Goal: Information Seeking & Learning: Understand process/instructions

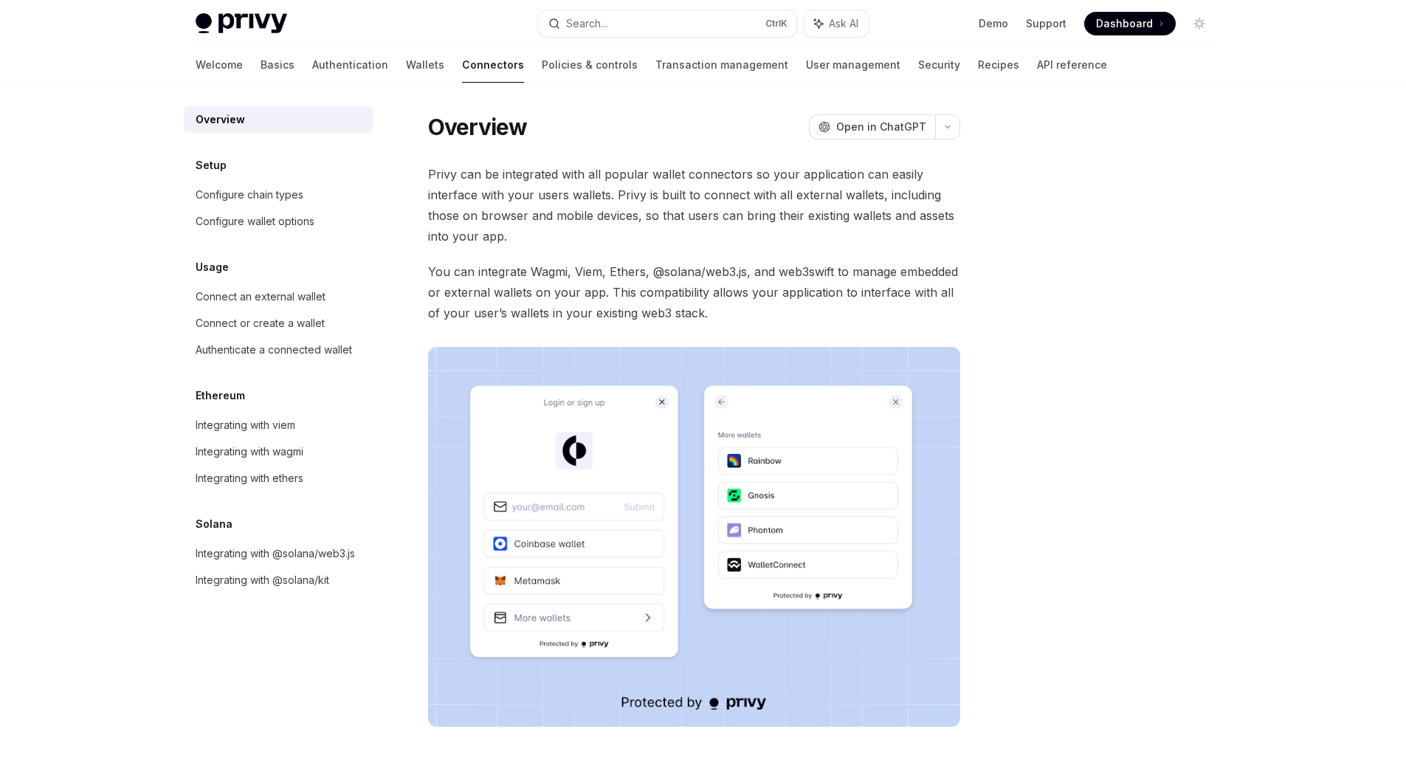
scroll to position [185, 0]
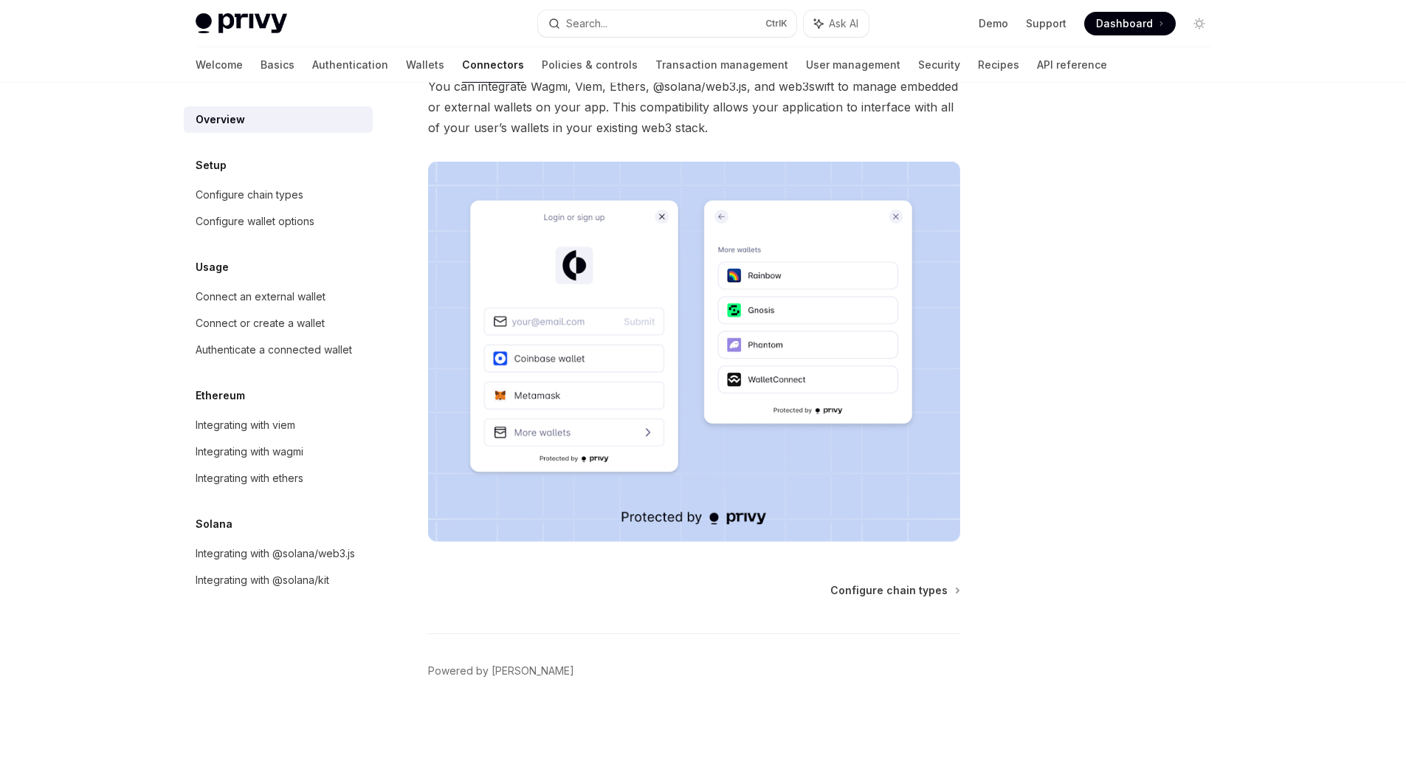
drag, startPoint x: 908, startPoint y: 588, endPoint x: 828, endPoint y: 561, distance: 84.3
click at [908, 588] on span "Configure chain types" at bounding box center [888, 590] width 117 height 15
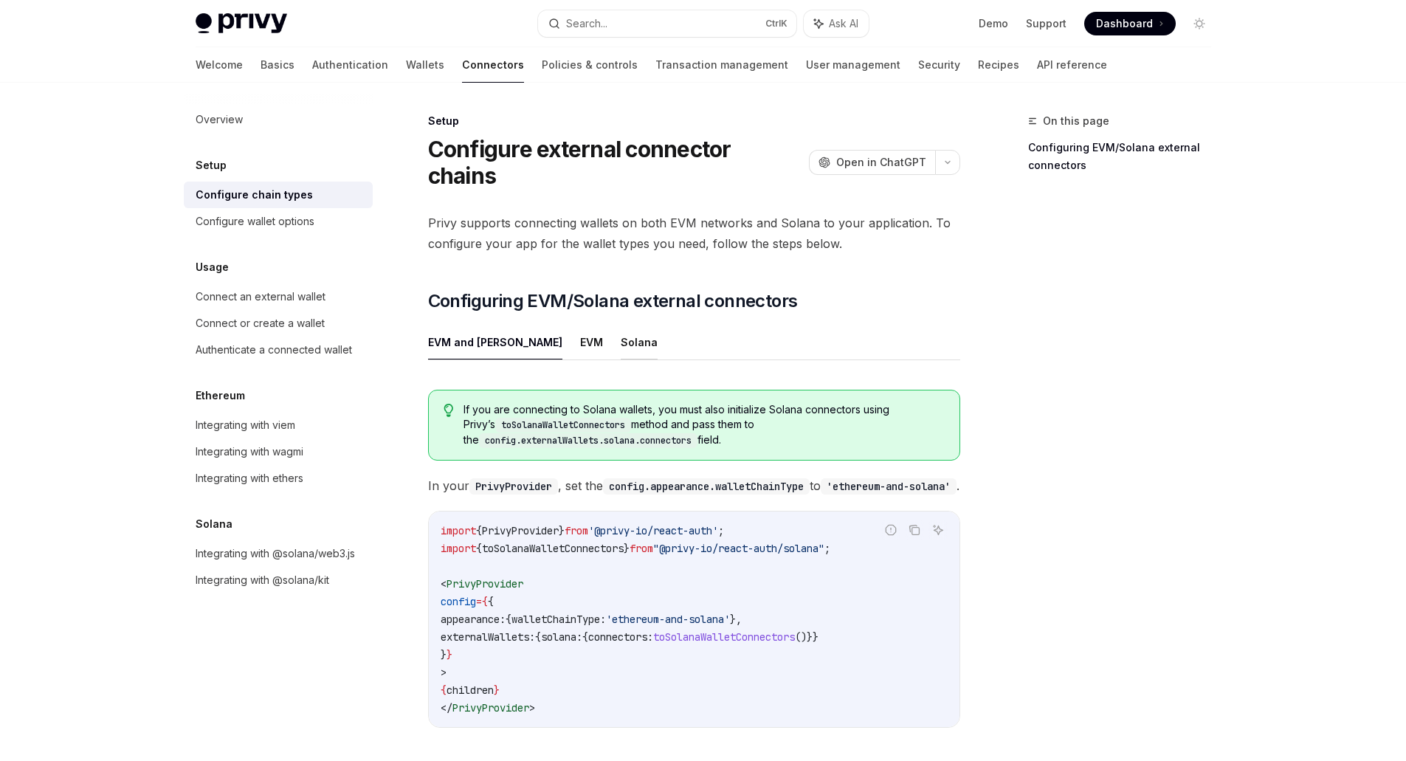
click at [621, 343] on button "Solana" at bounding box center [639, 342] width 37 height 35
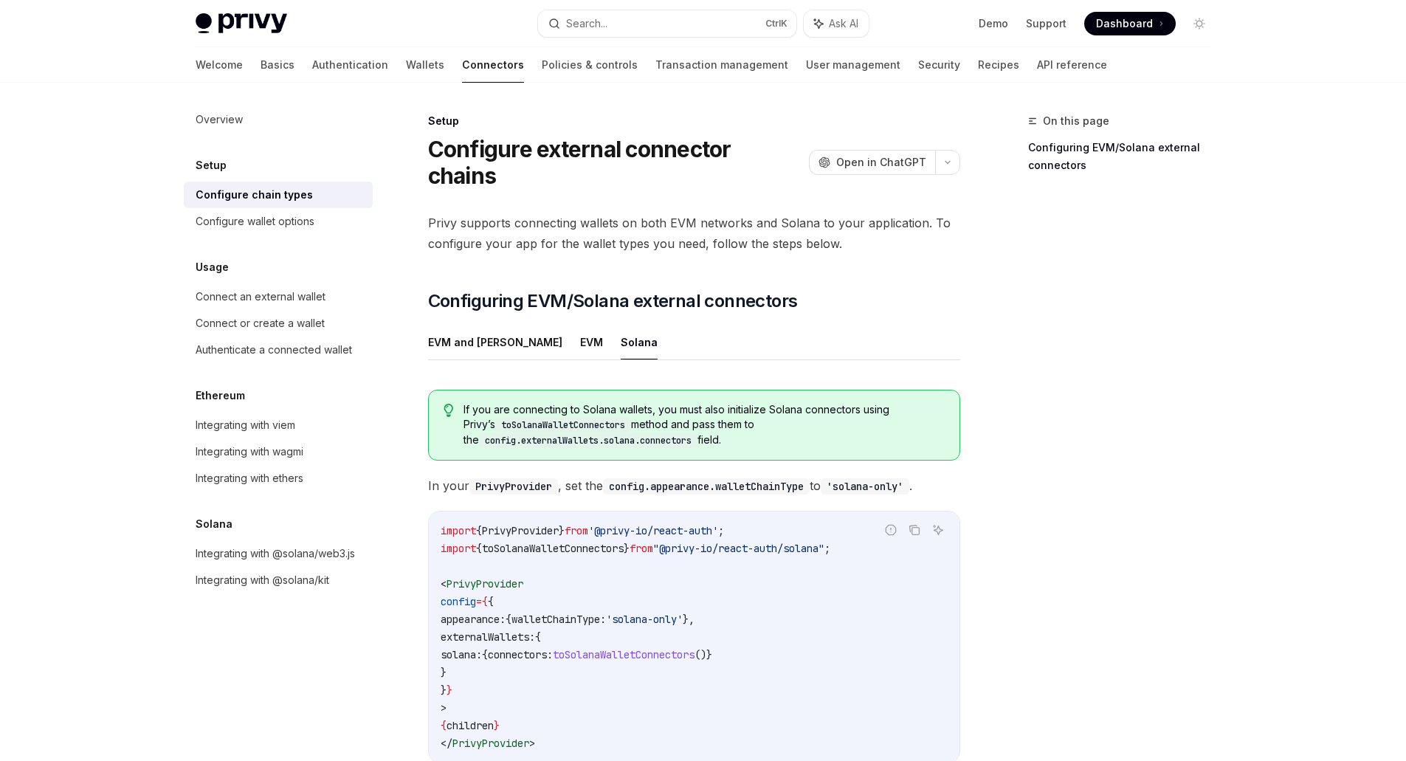
scroll to position [245, 0]
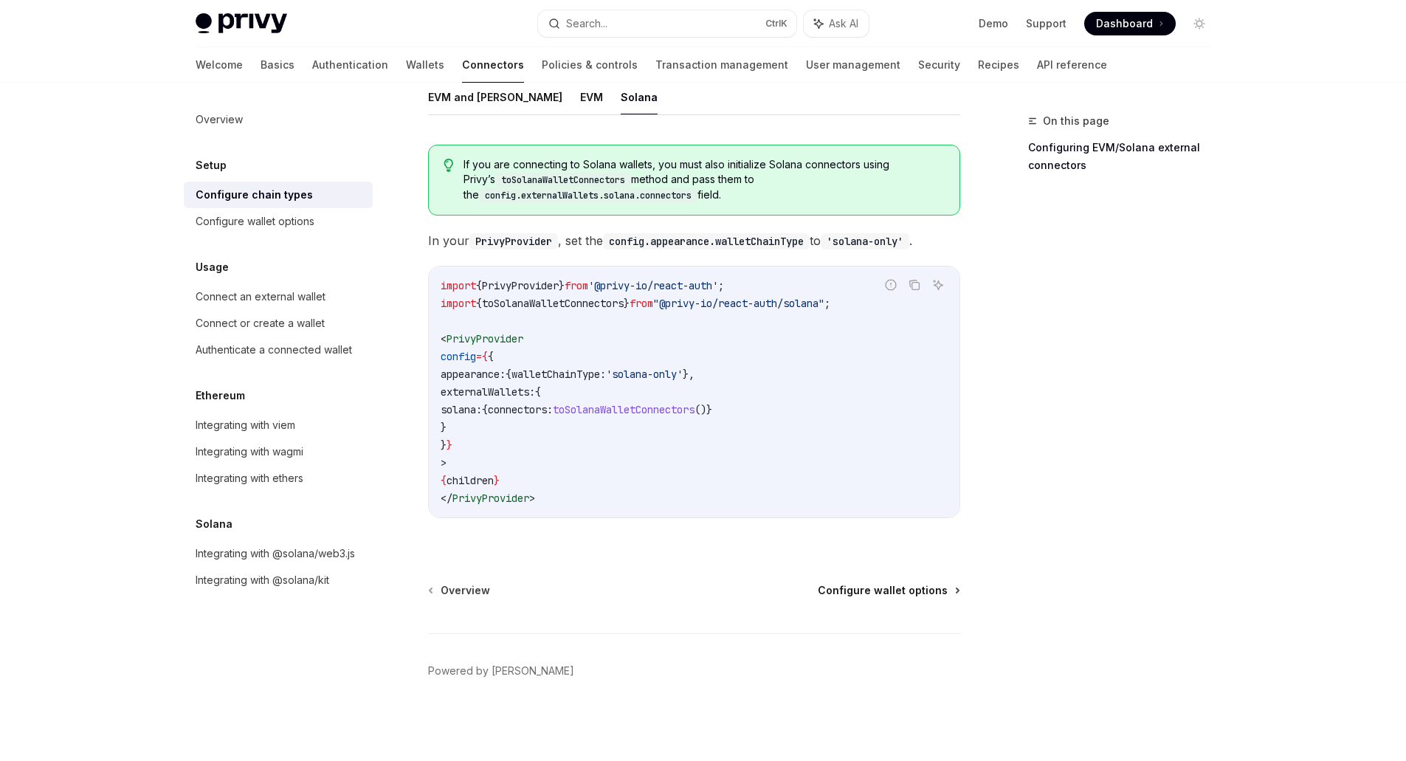
drag, startPoint x: 931, startPoint y: 589, endPoint x: 909, endPoint y: 583, distance: 22.2
click at [931, 589] on span "Configure wallet options" at bounding box center [883, 590] width 130 height 15
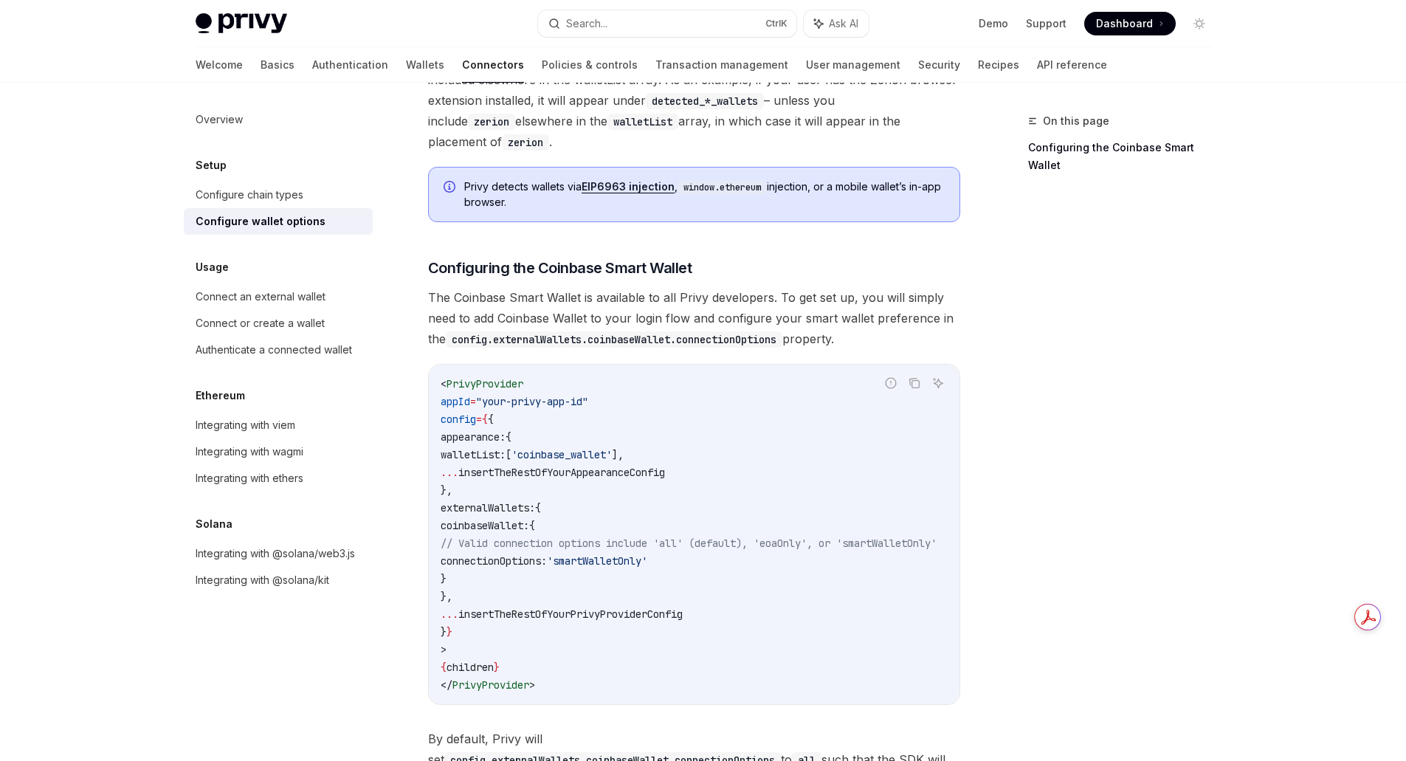
scroll to position [977, 0]
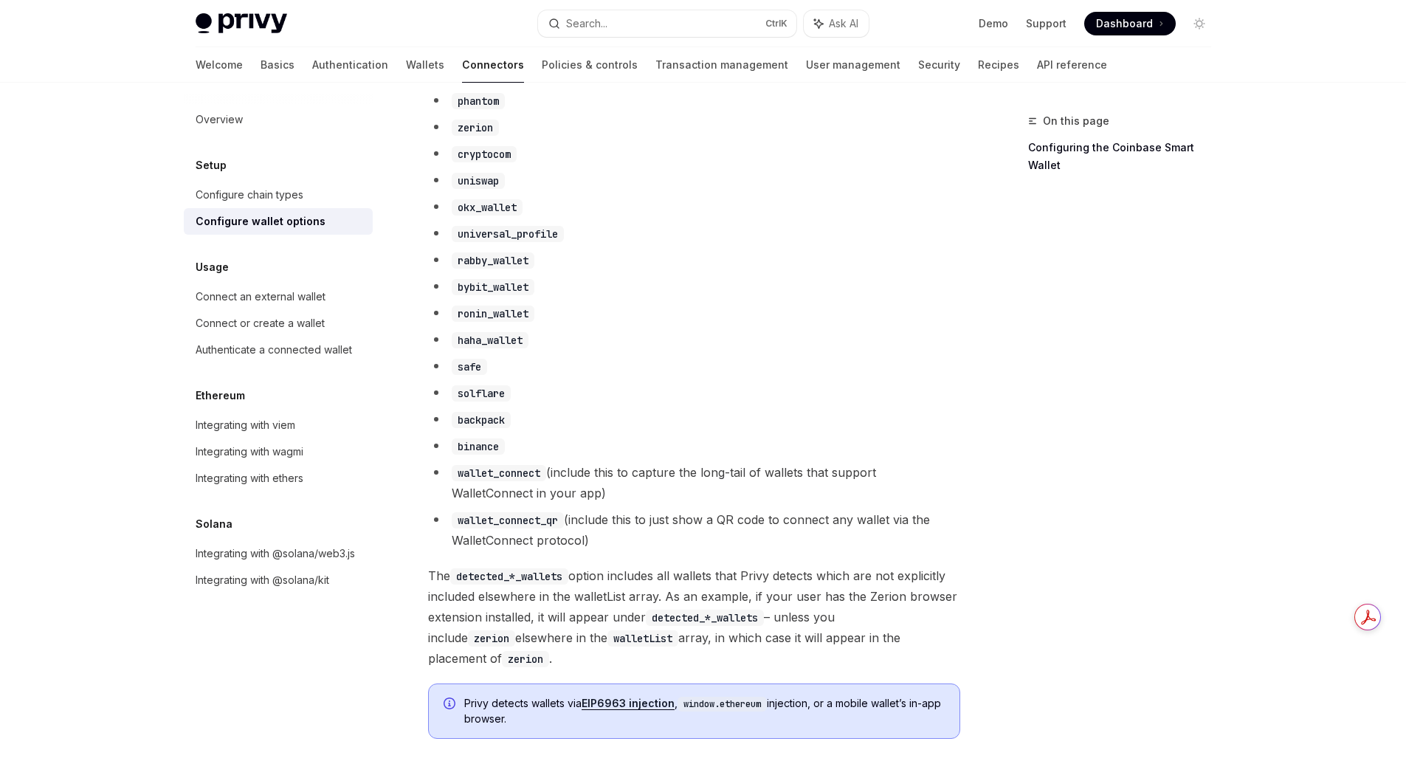
drag, startPoint x: 297, startPoint y: 295, endPoint x: 378, endPoint y: 341, distance: 92.9
click at [297, 295] on div "Connect an external wallet" at bounding box center [261, 297] width 130 height 18
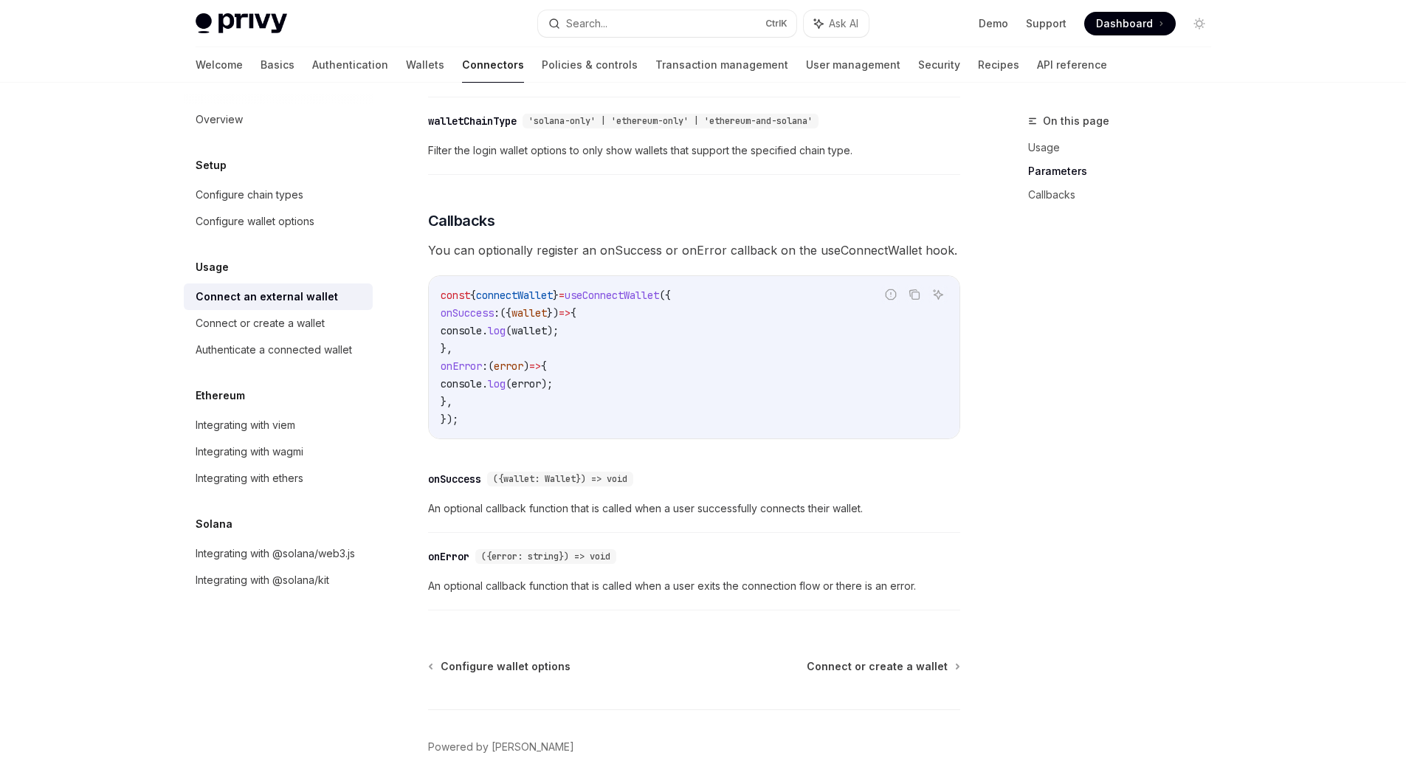
scroll to position [860, 0]
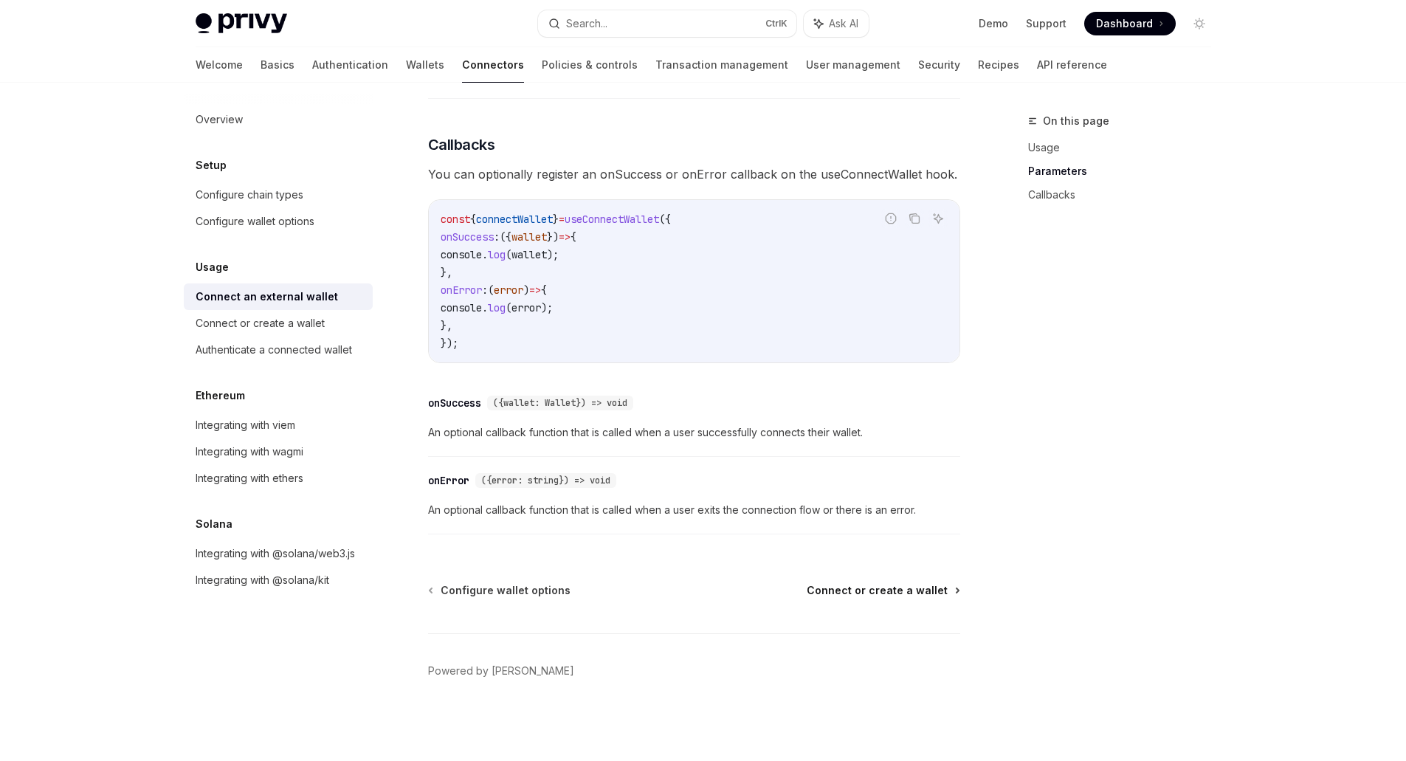
click at [897, 588] on span "Connect or create a wallet" at bounding box center [877, 590] width 141 height 15
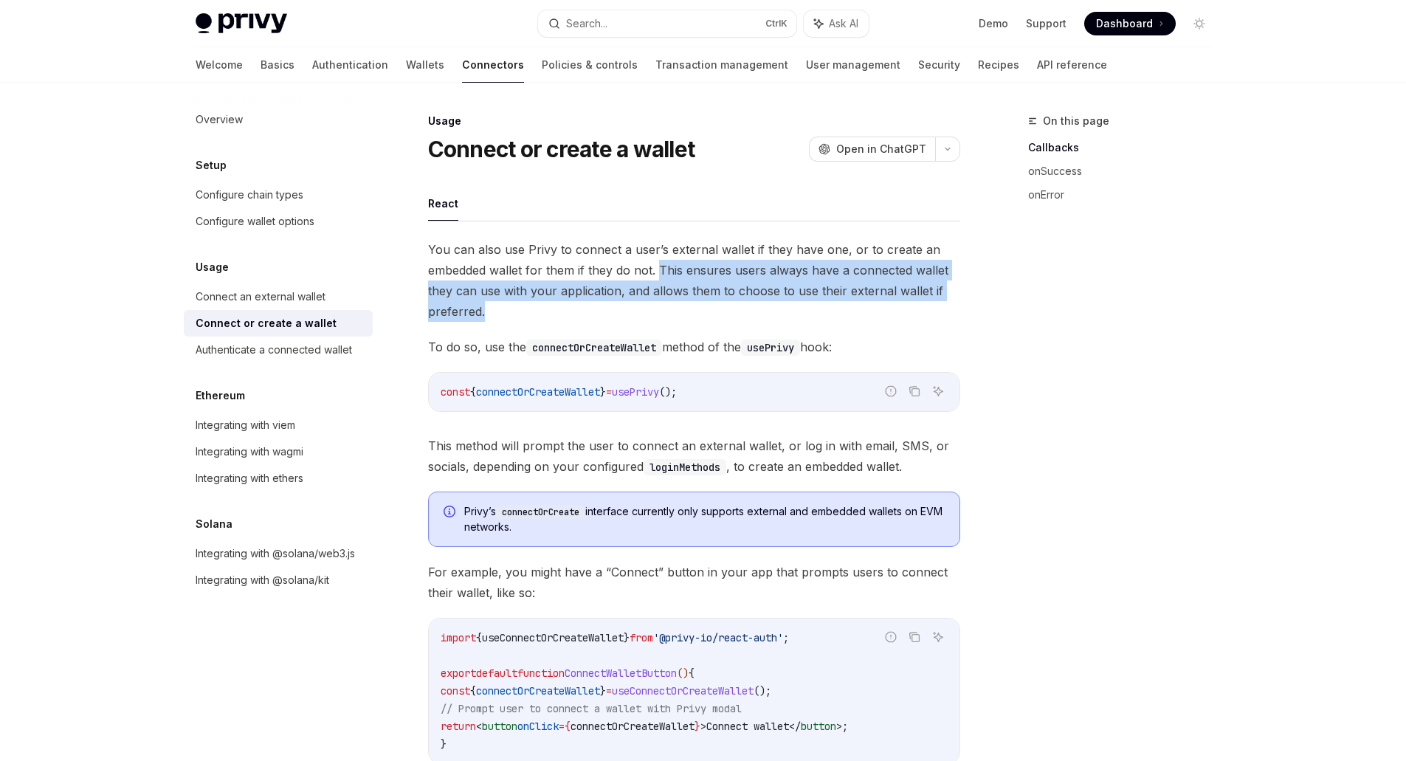
drag, startPoint x: 658, startPoint y: 268, endPoint x: 943, endPoint y: 303, distance: 287.8
click at [920, 303] on span "You can also use Privy to connect a user’s external wallet if they have one, or…" at bounding box center [694, 280] width 532 height 83
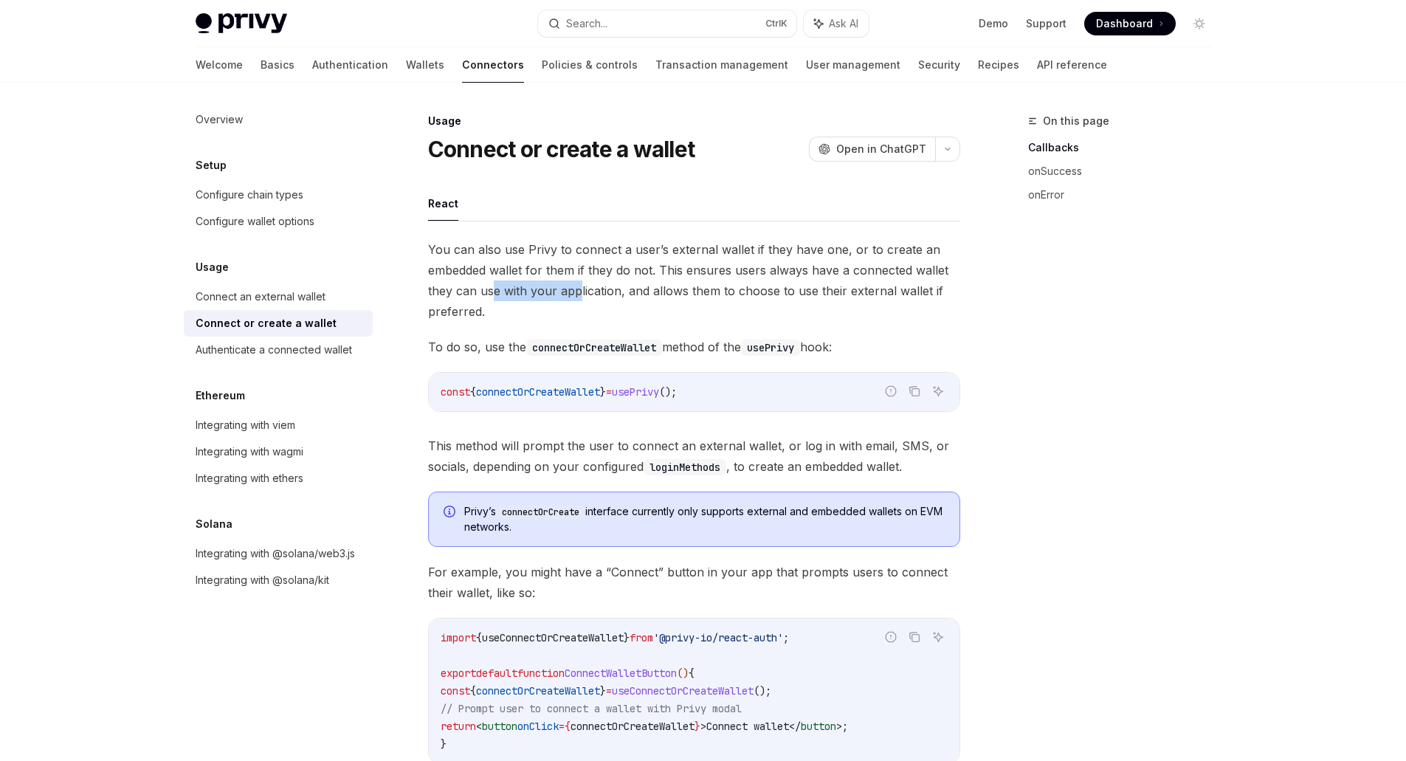
drag, startPoint x: 504, startPoint y: 294, endPoint x: 635, endPoint y: 290, distance: 130.7
click at [588, 295] on span "You can also use Privy to connect a user’s external wallet if they have one, or…" at bounding box center [694, 280] width 532 height 83
click at [636, 290] on span "You can also use Privy to connect a user’s external wallet if they have one, or…" at bounding box center [694, 280] width 532 height 83
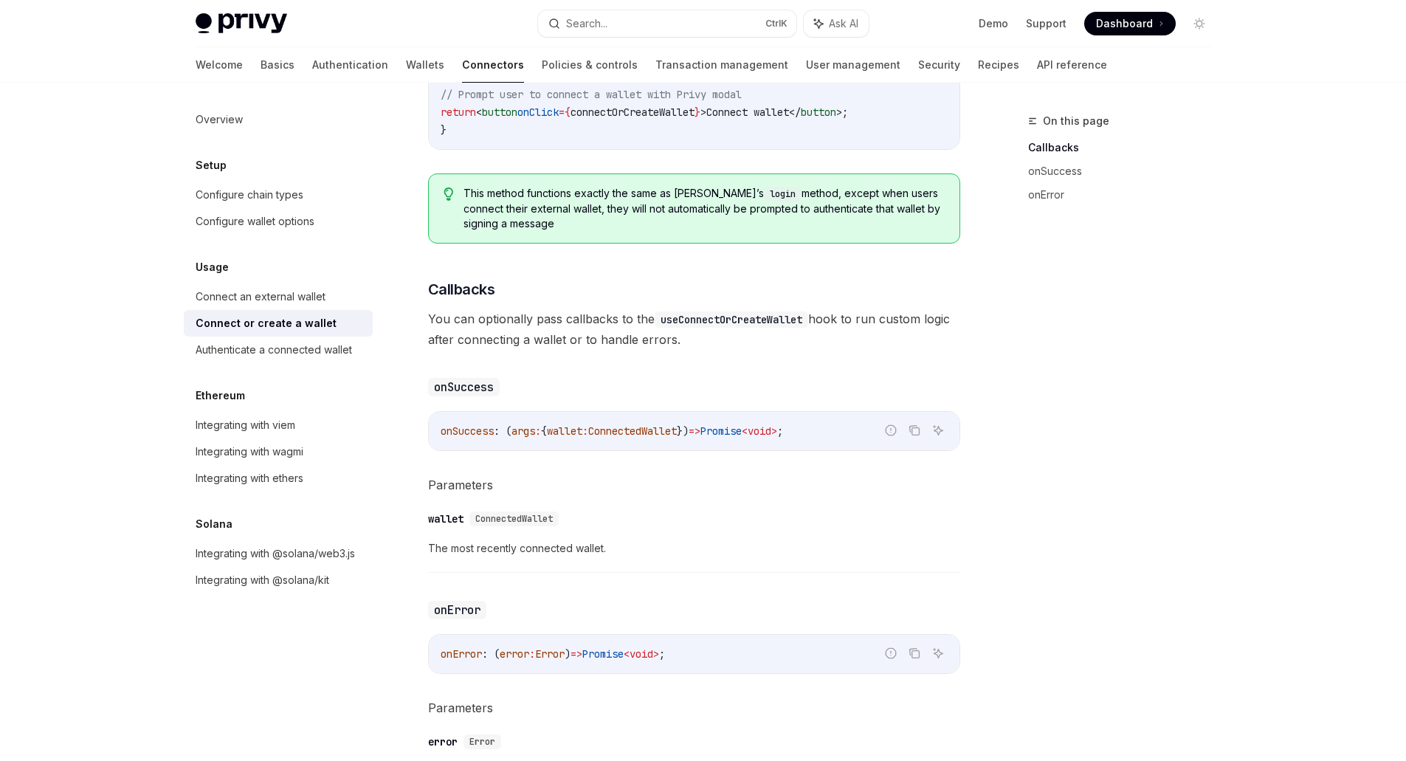
scroll to position [875, 0]
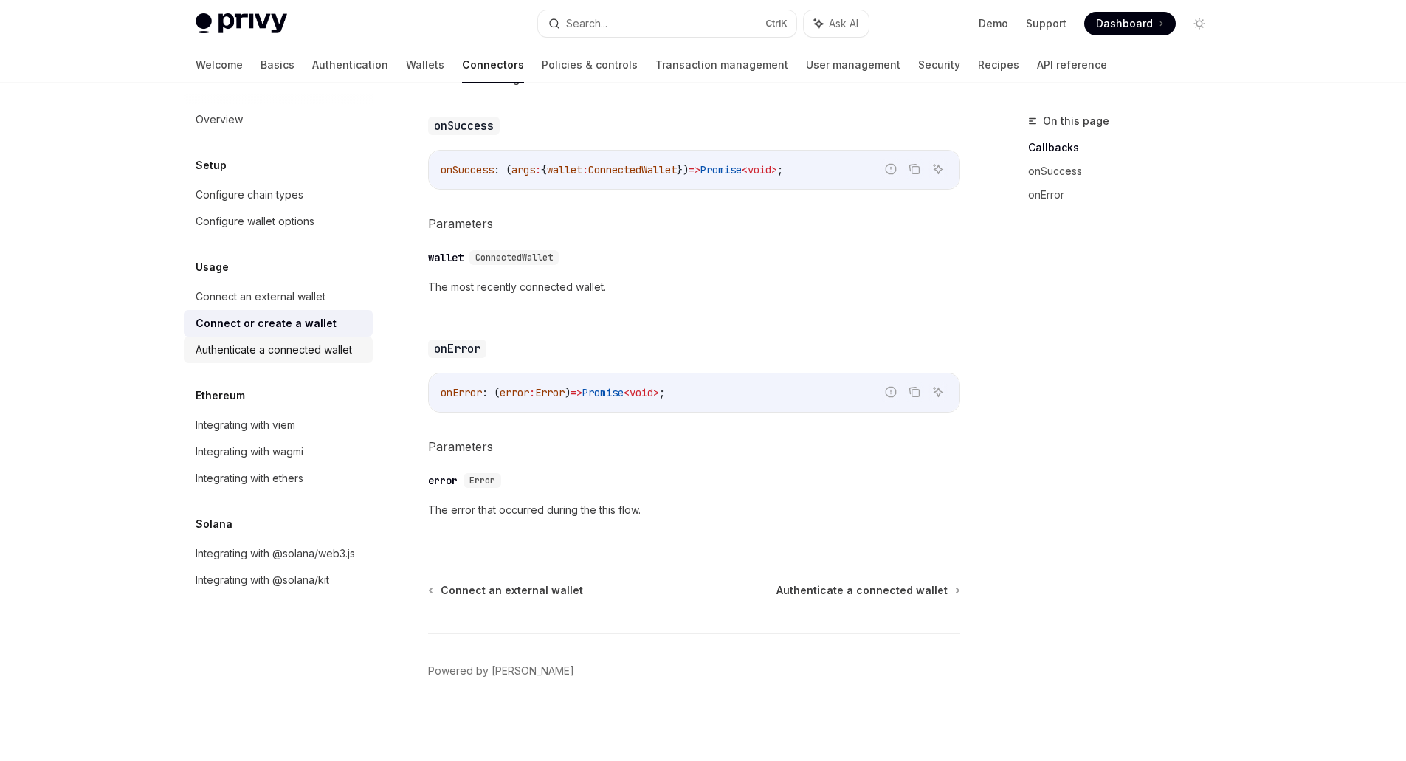
click at [258, 351] on div "Authenticate a connected wallet" at bounding box center [274, 350] width 156 height 18
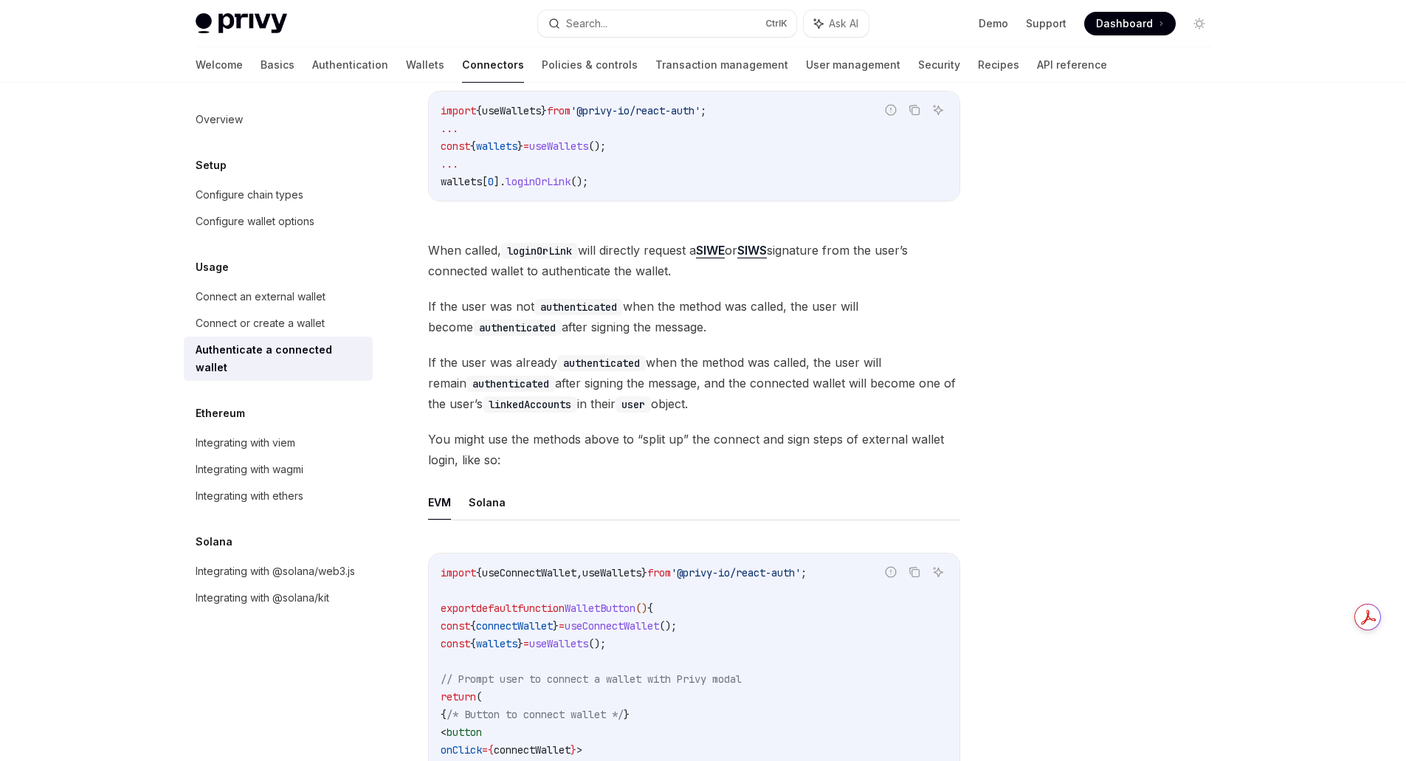
scroll to position [443, 0]
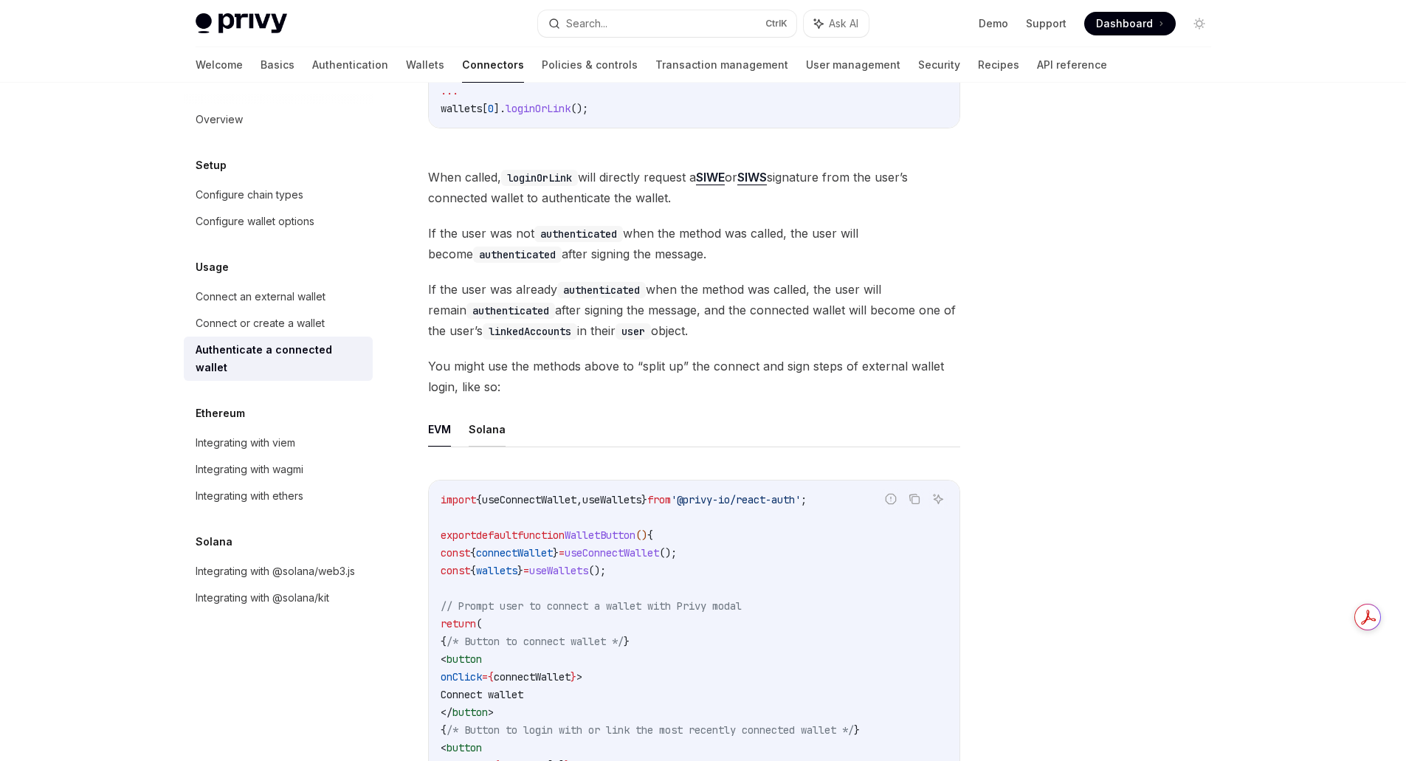
click at [489, 428] on button "Solana" at bounding box center [487, 429] width 37 height 35
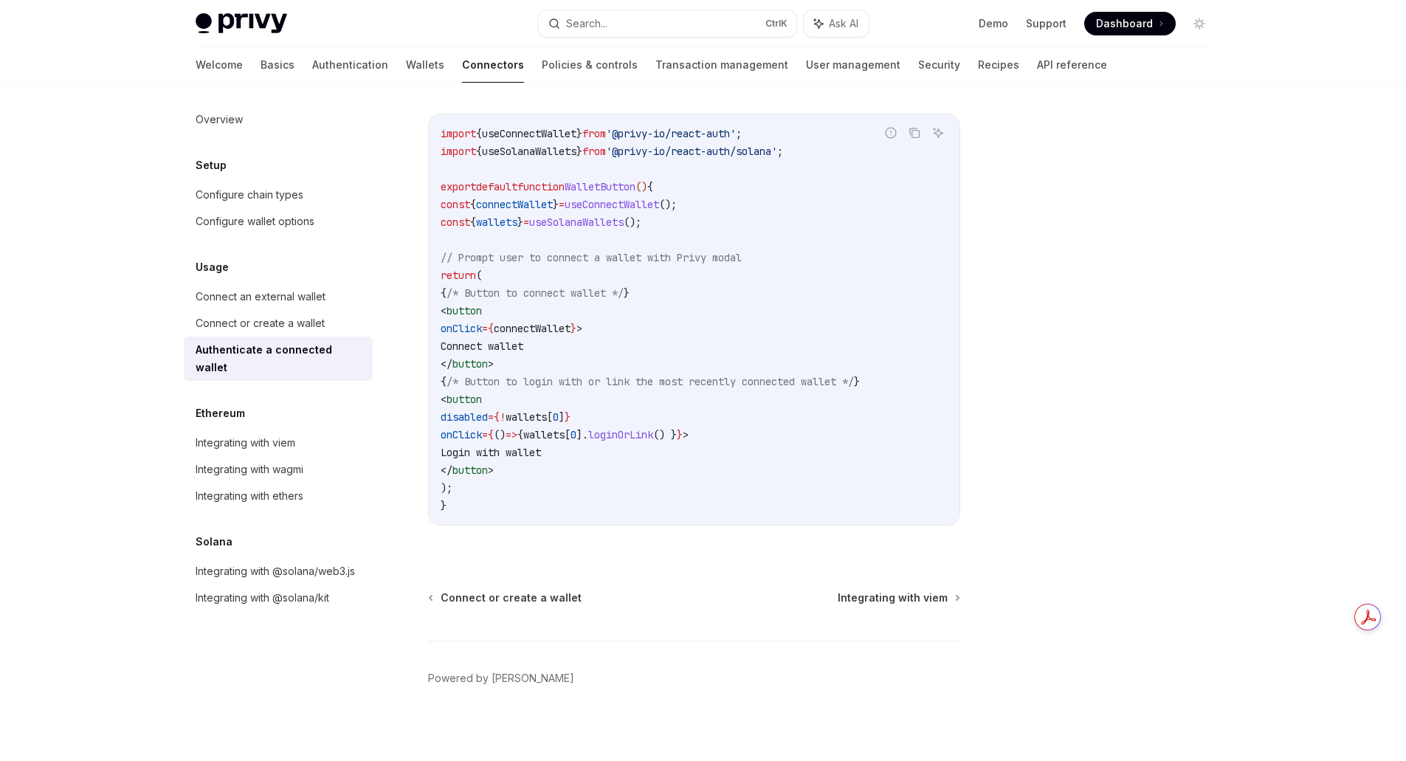
scroll to position [816, 0]
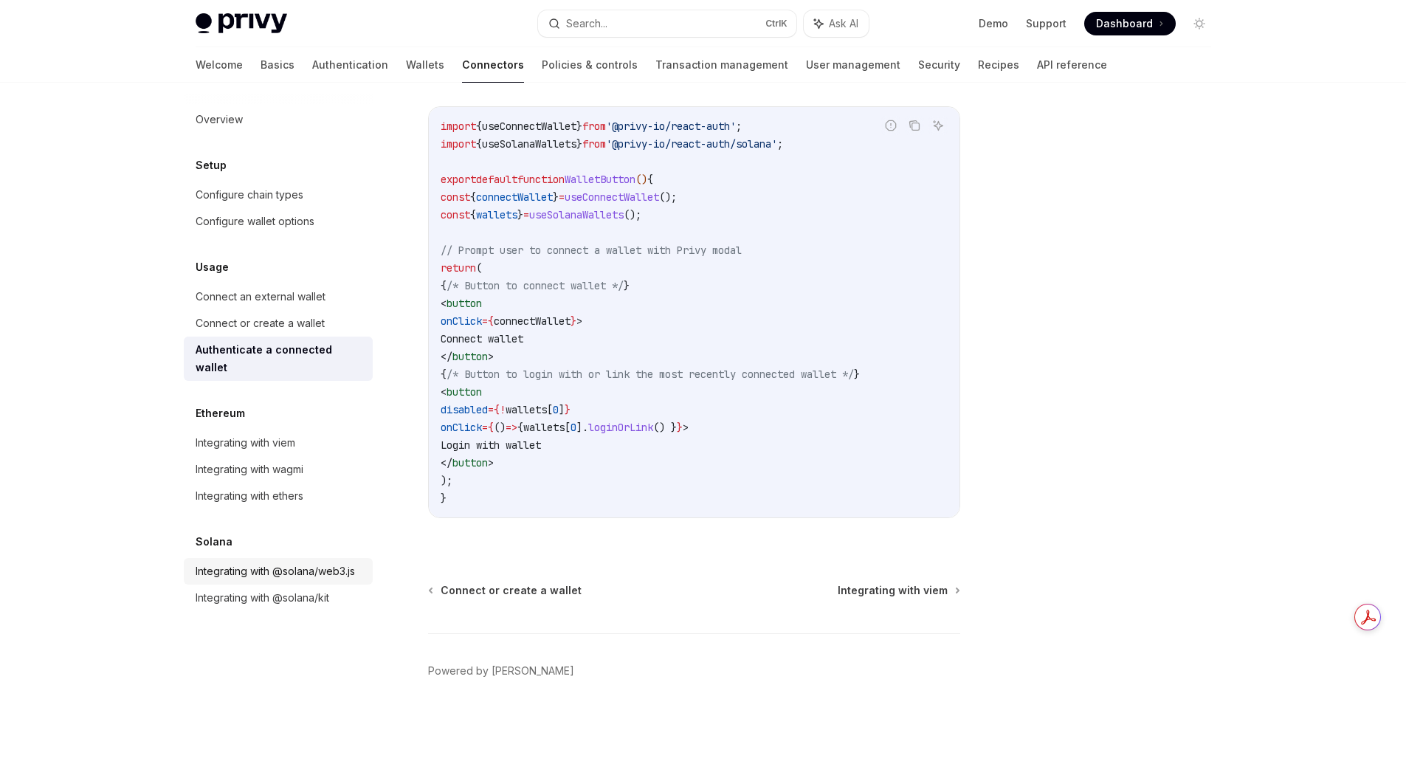
click at [283, 562] on div "Integrating with @solana/web3.js" at bounding box center [275, 571] width 159 height 18
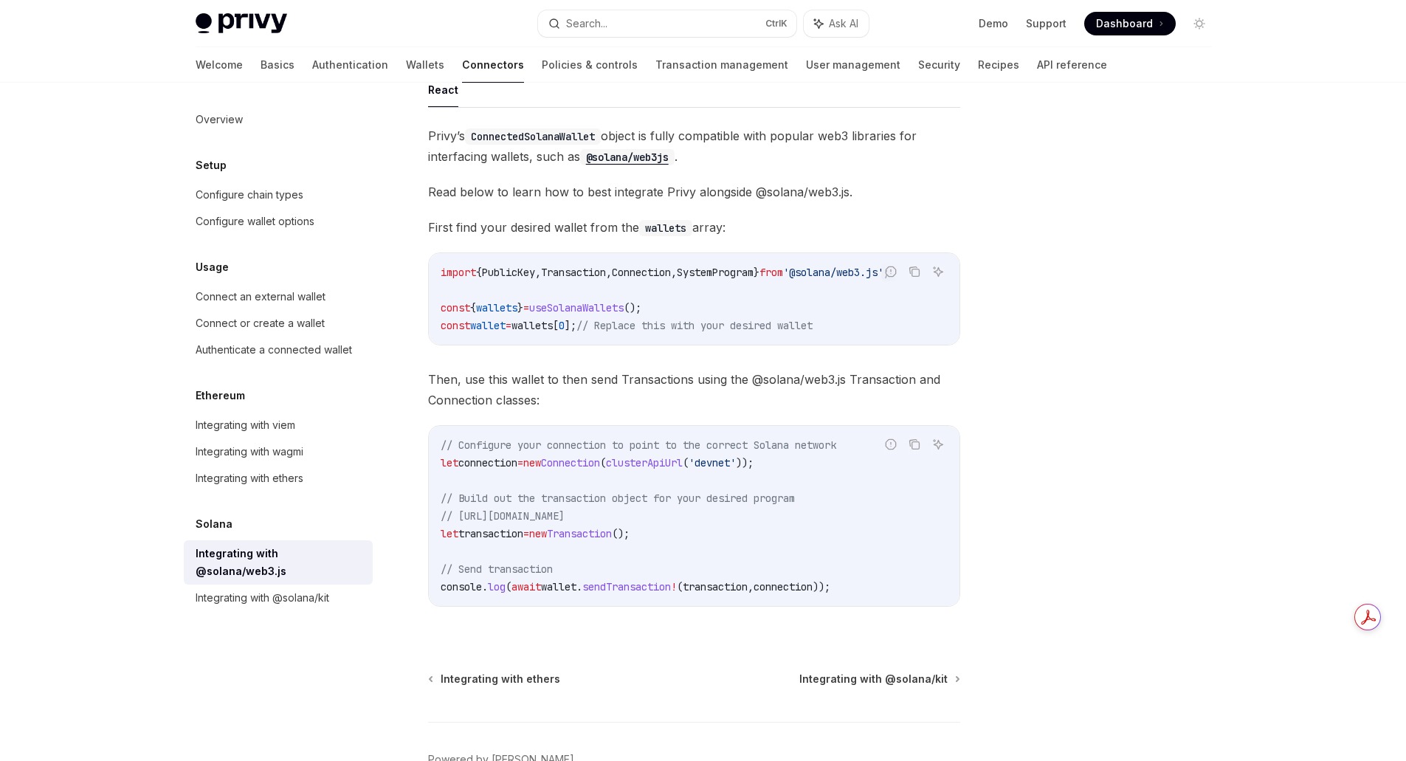
scroll to position [208, 0]
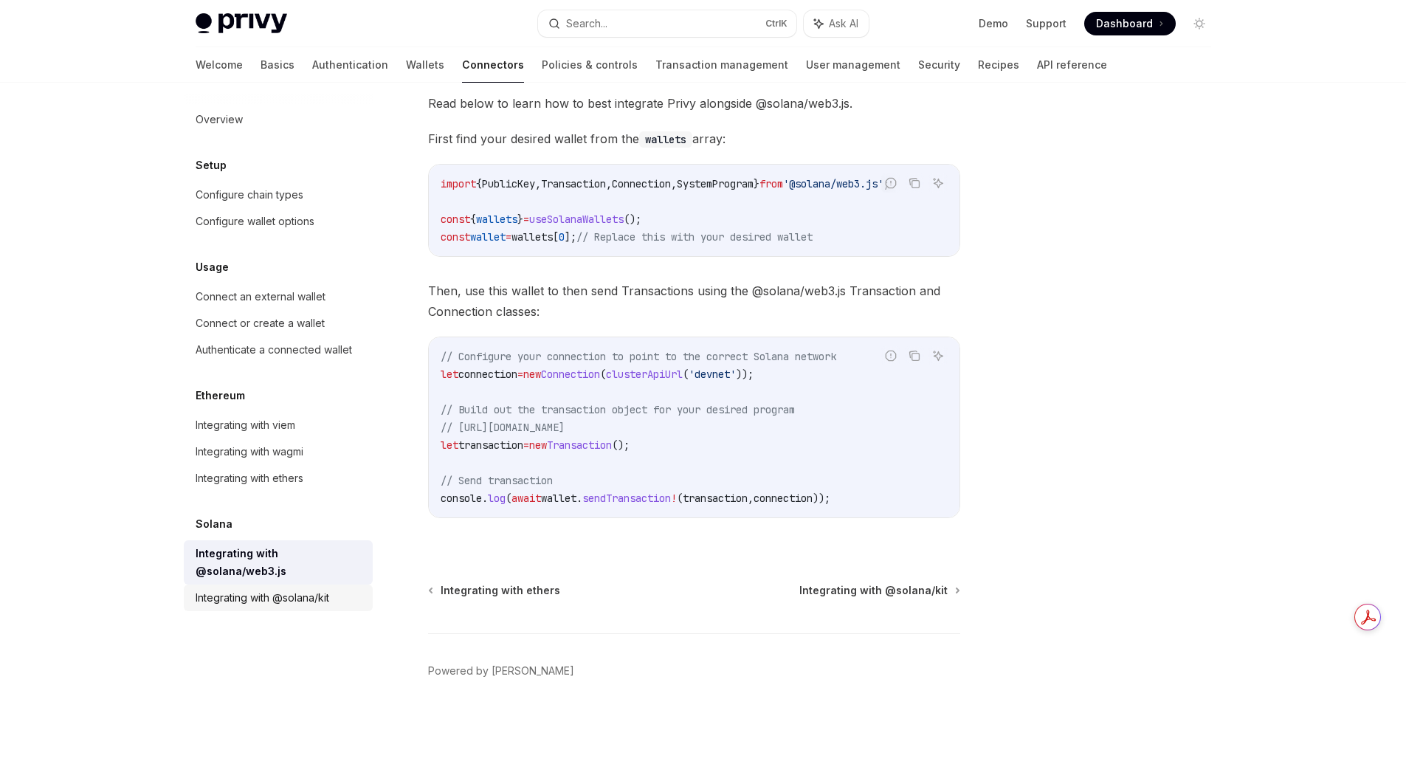
click at [249, 596] on div "Integrating with @solana/kit" at bounding box center [263, 598] width 134 height 18
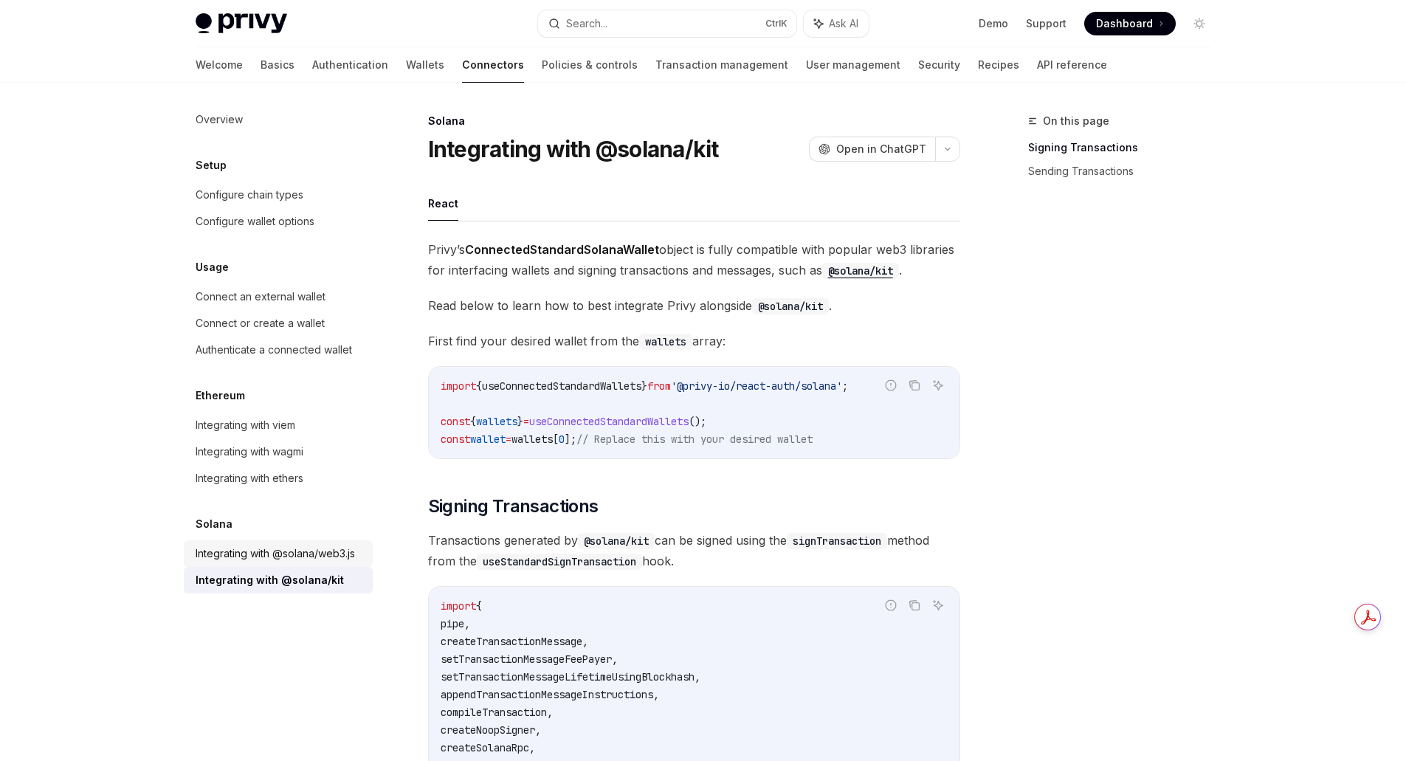
click at [227, 559] on div "Integrating with @solana/web3.js" at bounding box center [275, 554] width 159 height 18
type textarea "*"
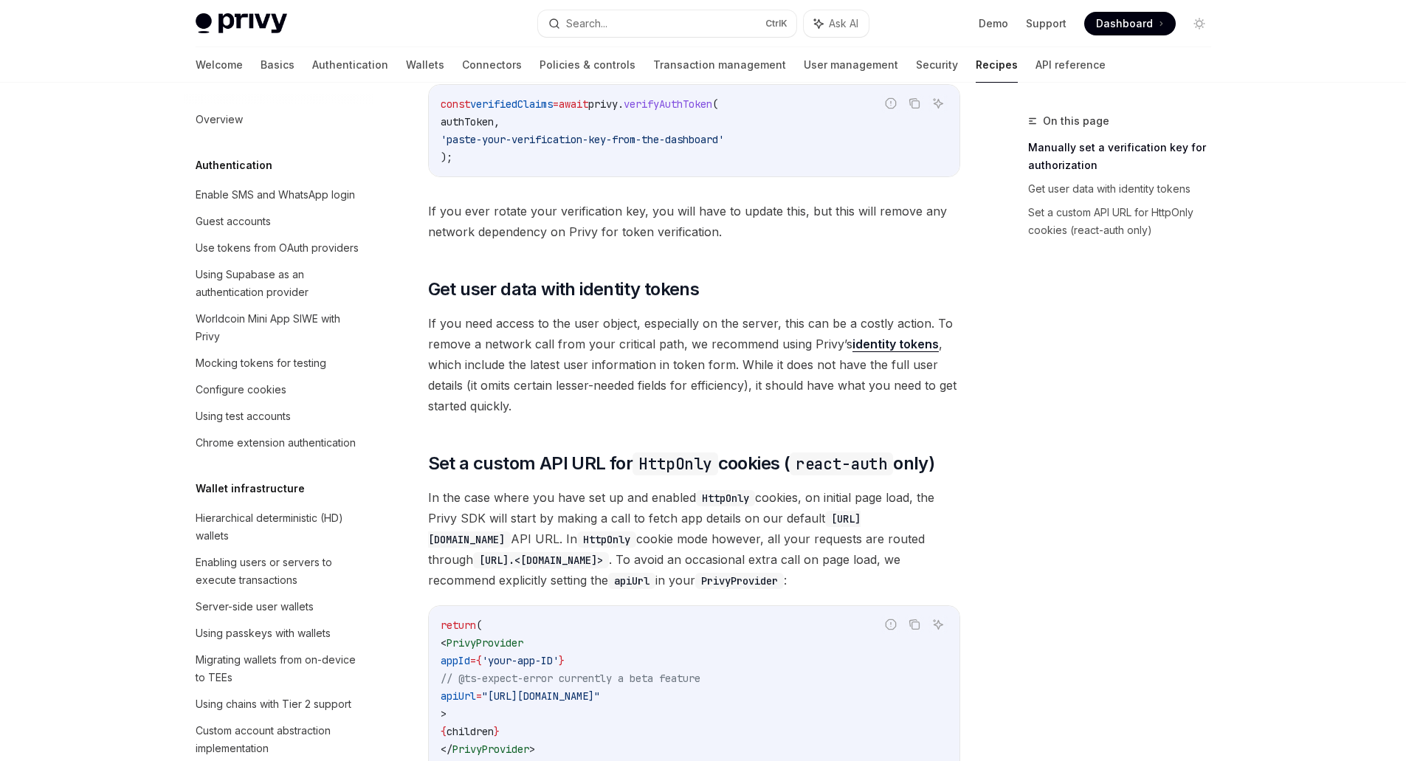
scroll to position [369, 0]
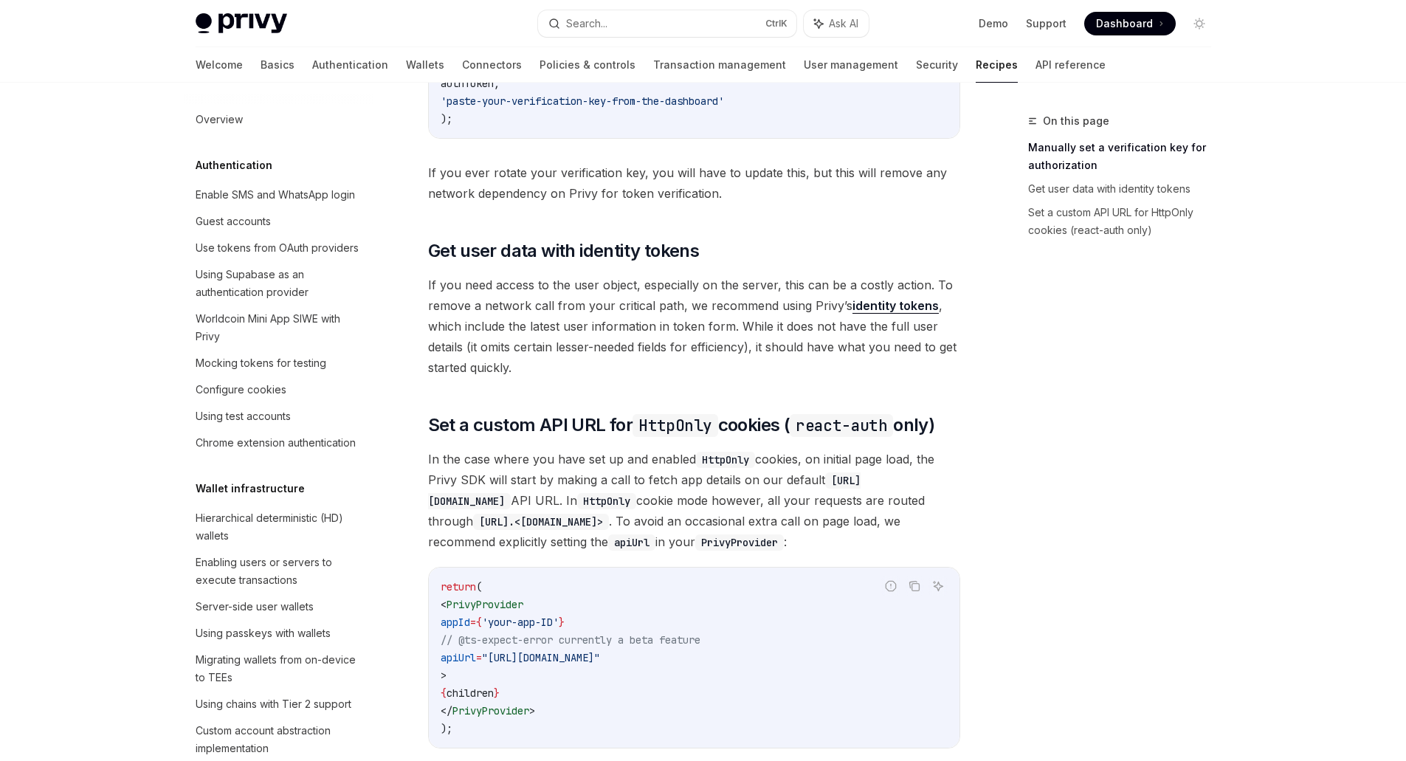
drag, startPoint x: 266, startPoint y: 357, endPoint x: 432, endPoint y: 385, distance: 167.8
click at [266, 345] on div "Worldcoin Mini App SIWE with Privy" at bounding box center [280, 327] width 168 height 35
type textarea "*"
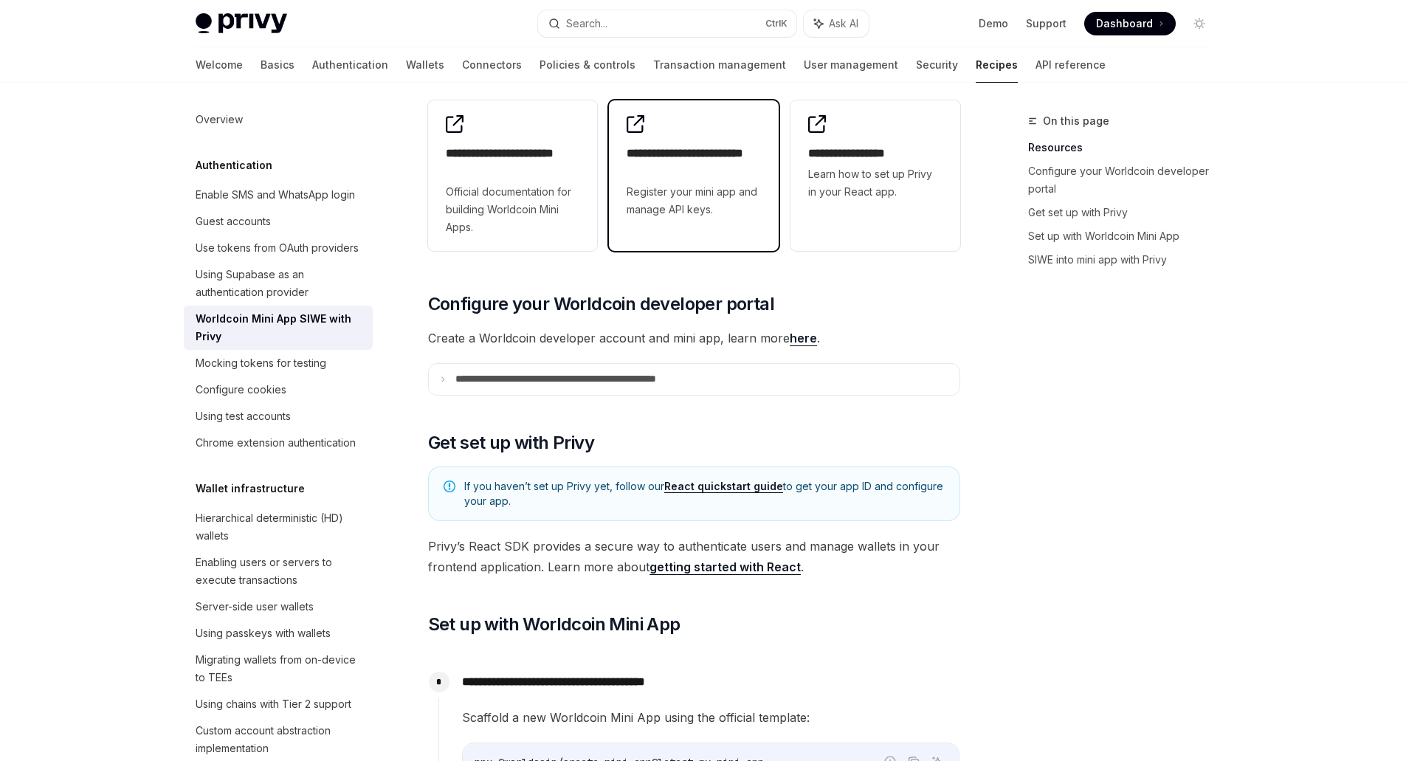
scroll to position [295, 0]
